Goal: Go to known website: Go to known website

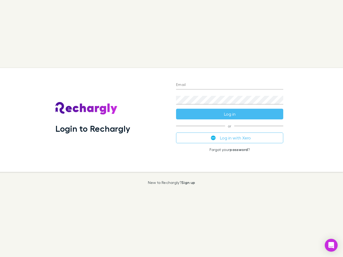
click at [171, 129] on div "Login to Rechargly" at bounding box center [111, 120] width 121 height 104
click at [230, 85] on input "Email" at bounding box center [229, 85] width 107 height 9
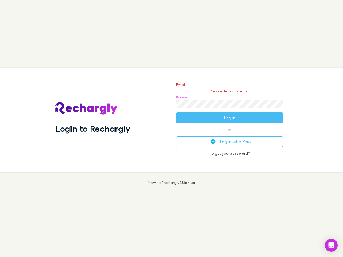
click at [230, 114] on form "Email Please enter a valid email. Password Log in" at bounding box center [229, 100] width 107 height 47
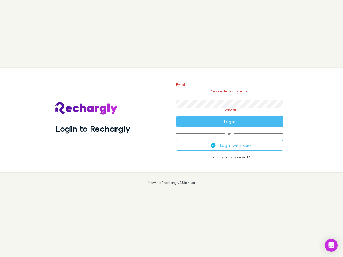
click at [230, 138] on div "Email Please enter a valid email. Password Please fill Log in or Log in with Xe…" at bounding box center [230, 120] width 116 height 104
click at [331, 245] on icon "Open Intercom Messenger" at bounding box center [331, 245] width 6 height 6
